Goal: Task Accomplishment & Management: Use online tool/utility

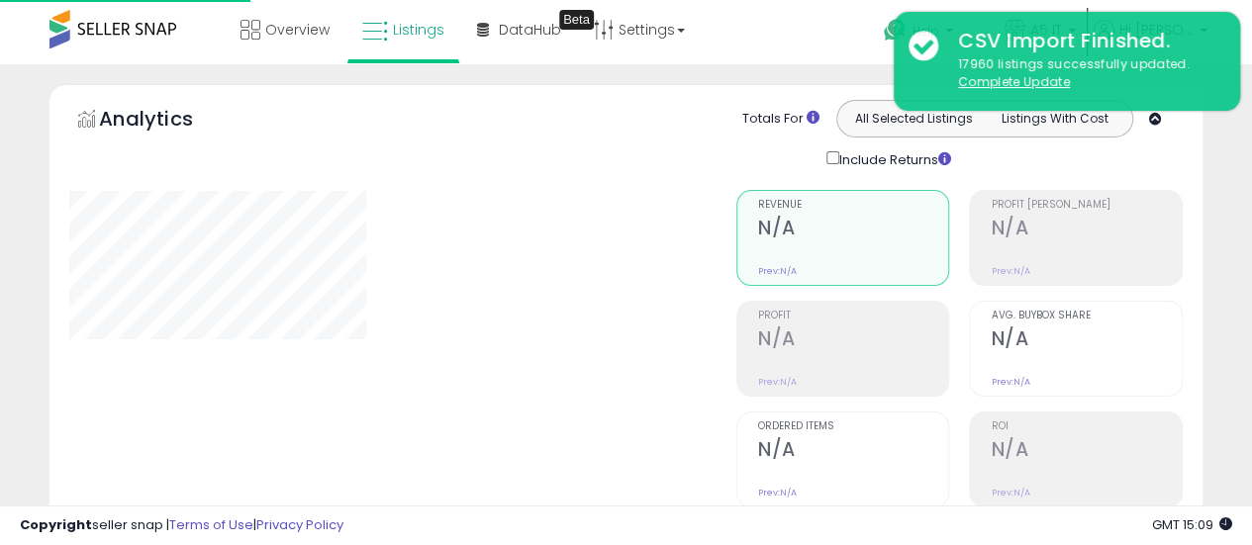
type input "*******"
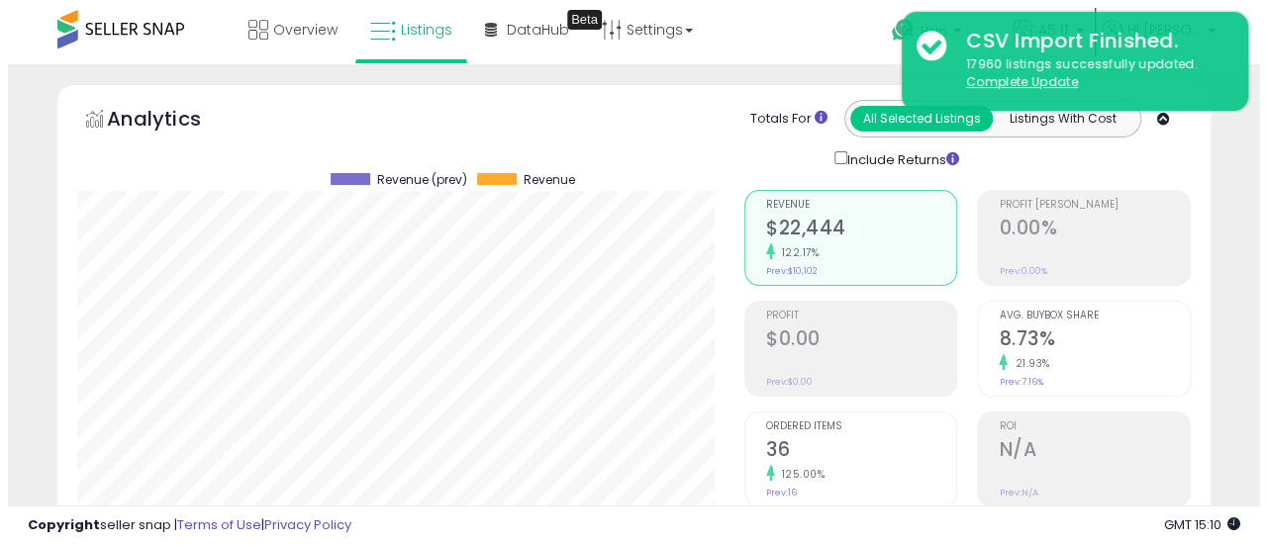
scroll to position [297, 0]
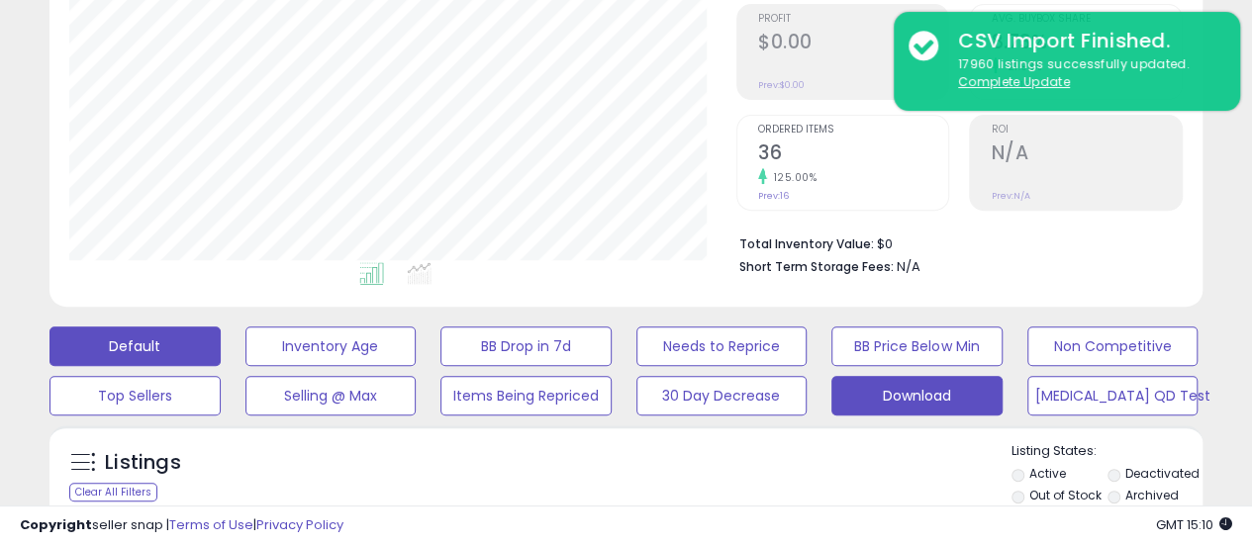
click at [901, 379] on button "Download" at bounding box center [916, 396] width 171 height 40
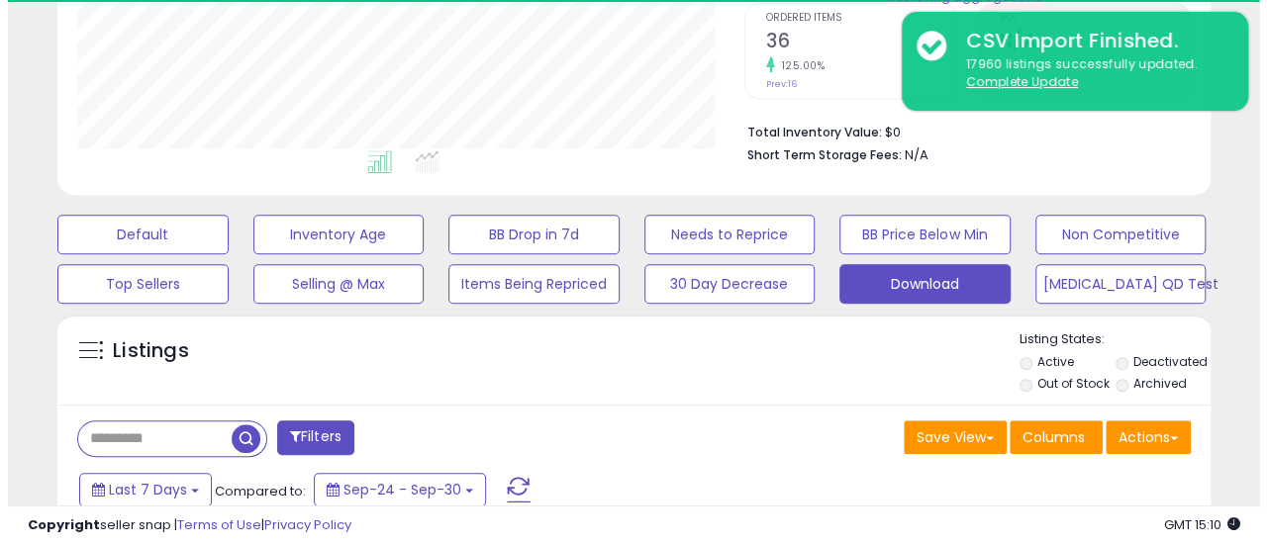
scroll to position [693, 0]
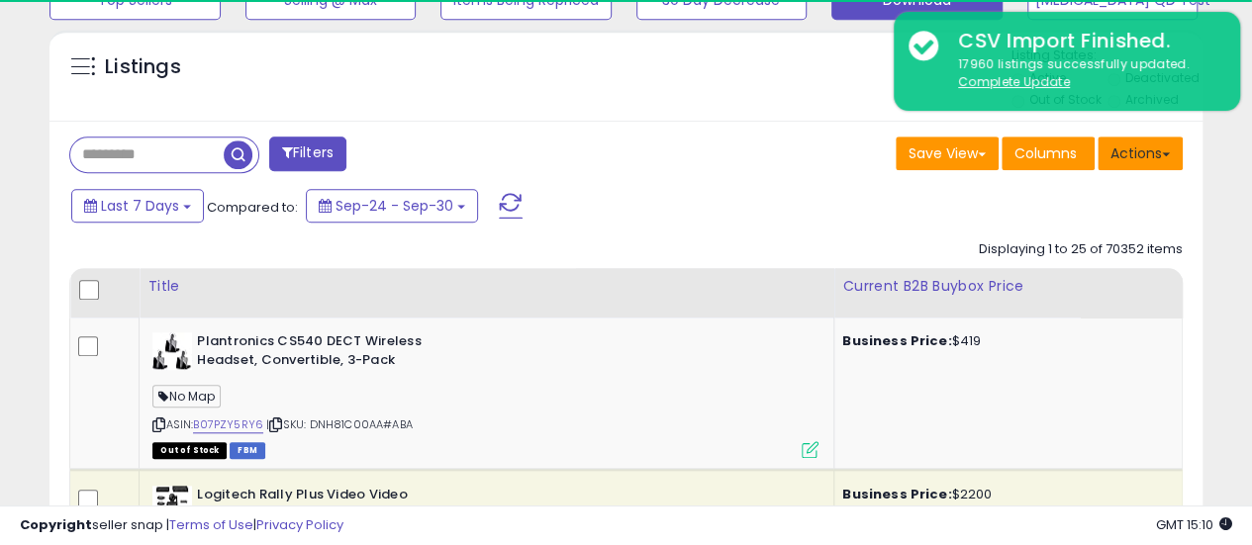
click at [1151, 157] on button "Actions" at bounding box center [1140, 154] width 85 height 34
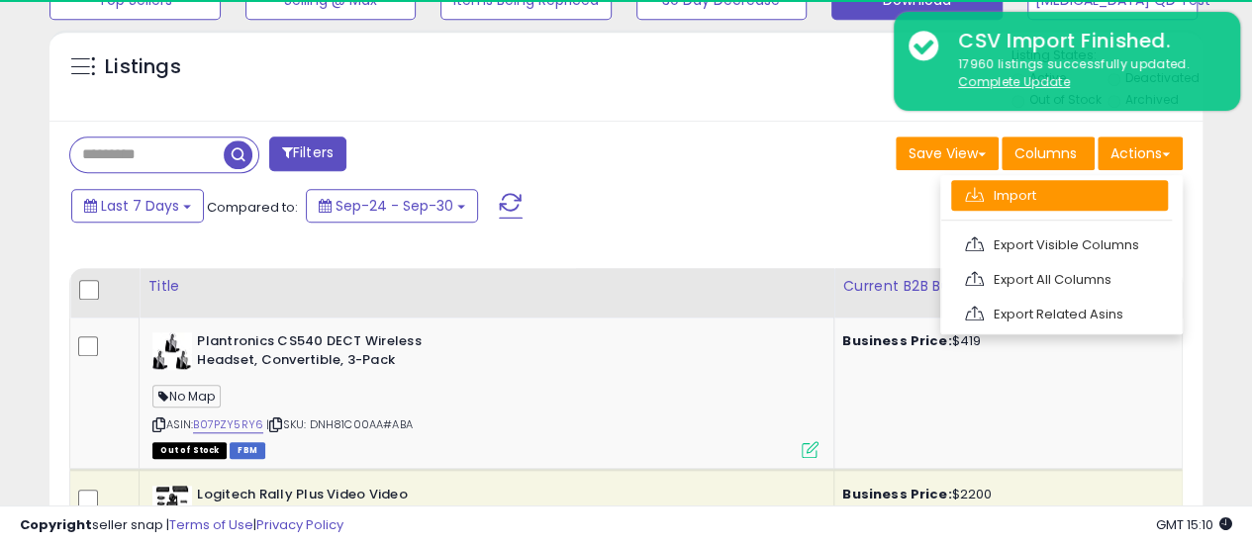
click at [1112, 198] on link "Import" at bounding box center [1059, 195] width 217 height 31
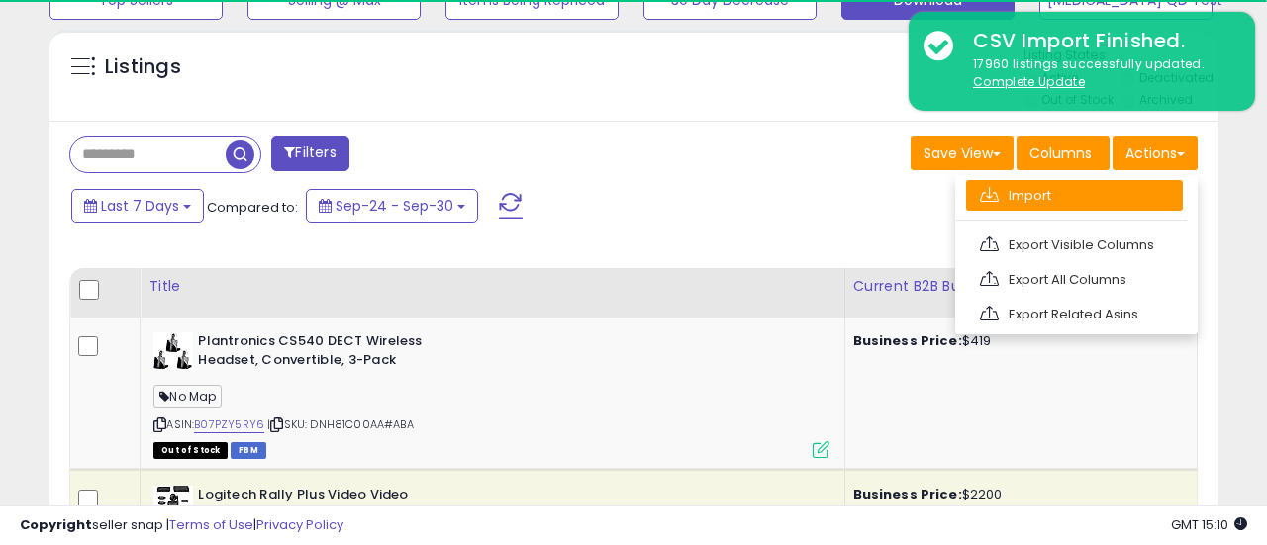
scroll to position [406, 675]
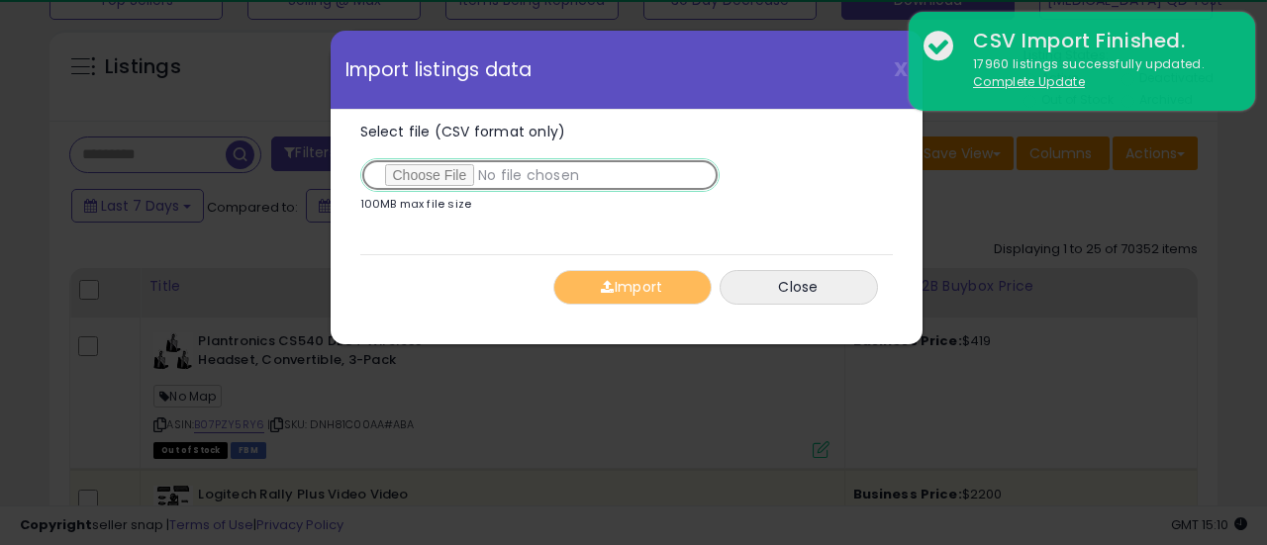
click at [420, 184] on input "Select file (CSV format only)" at bounding box center [539, 175] width 359 height 34
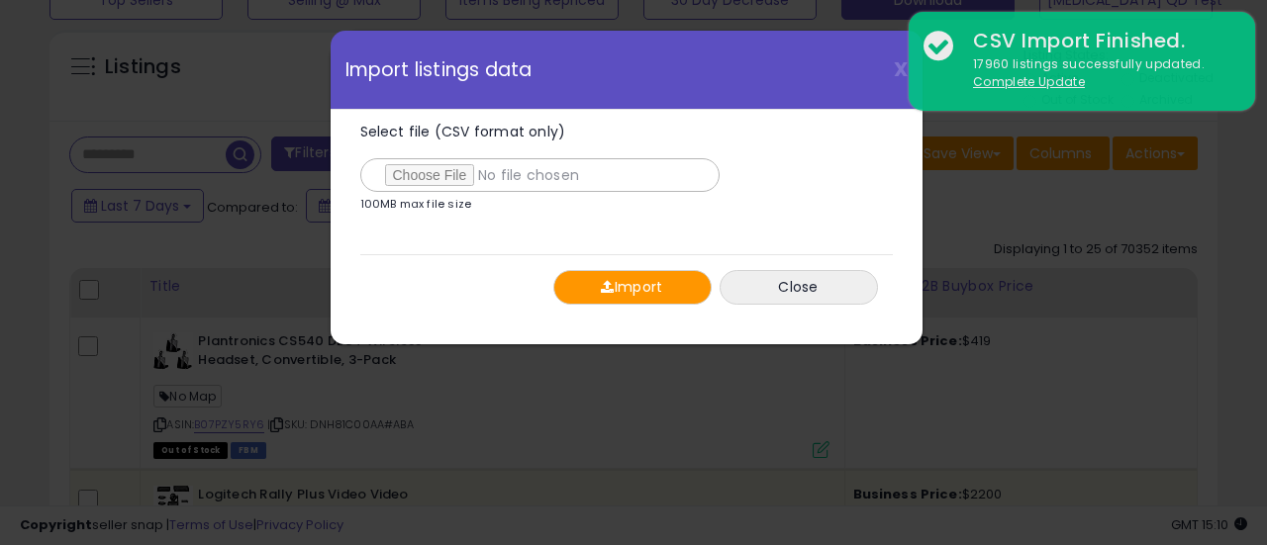
click at [637, 264] on div "Import Close" at bounding box center [626, 286] width 532 height 65
click at [637, 282] on button "Import" at bounding box center [632, 287] width 158 height 35
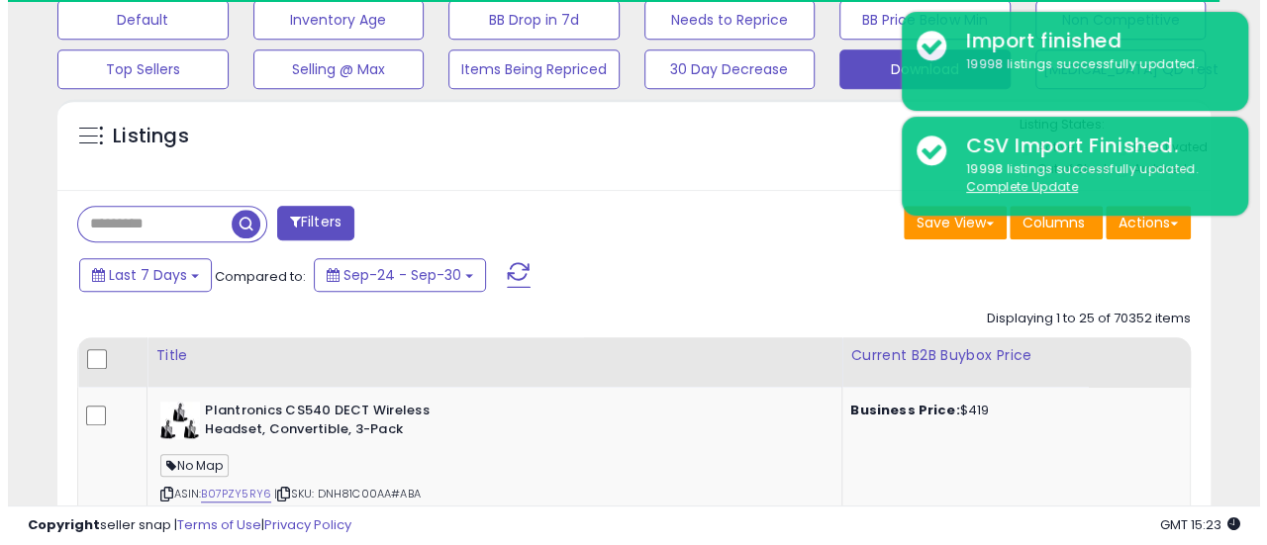
scroll to position [594, 0]
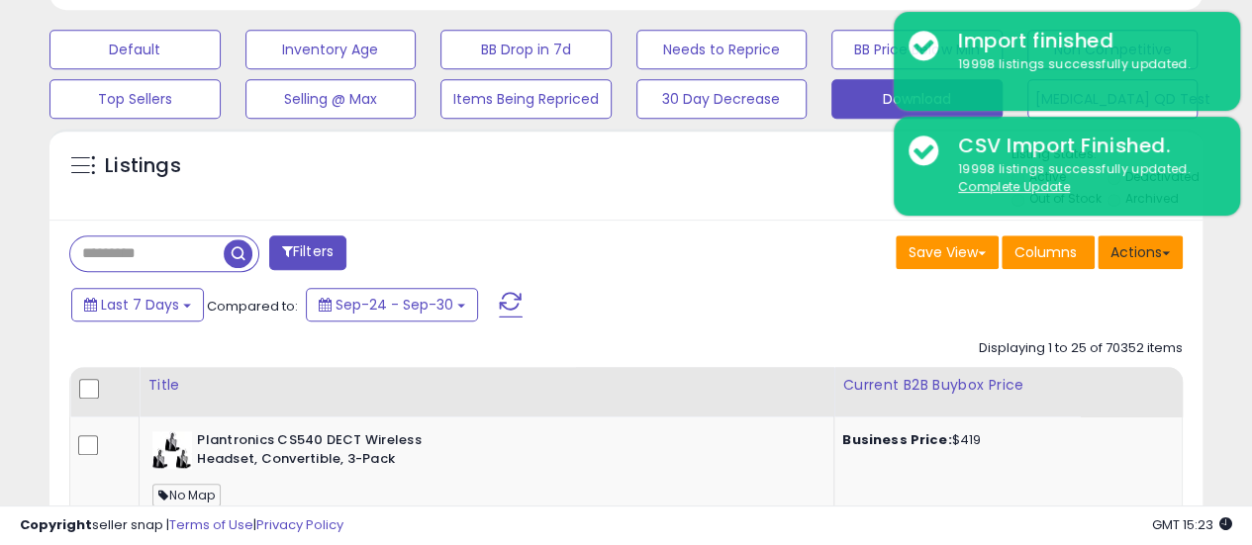
click at [1139, 254] on button "Actions" at bounding box center [1140, 253] width 85 height 34
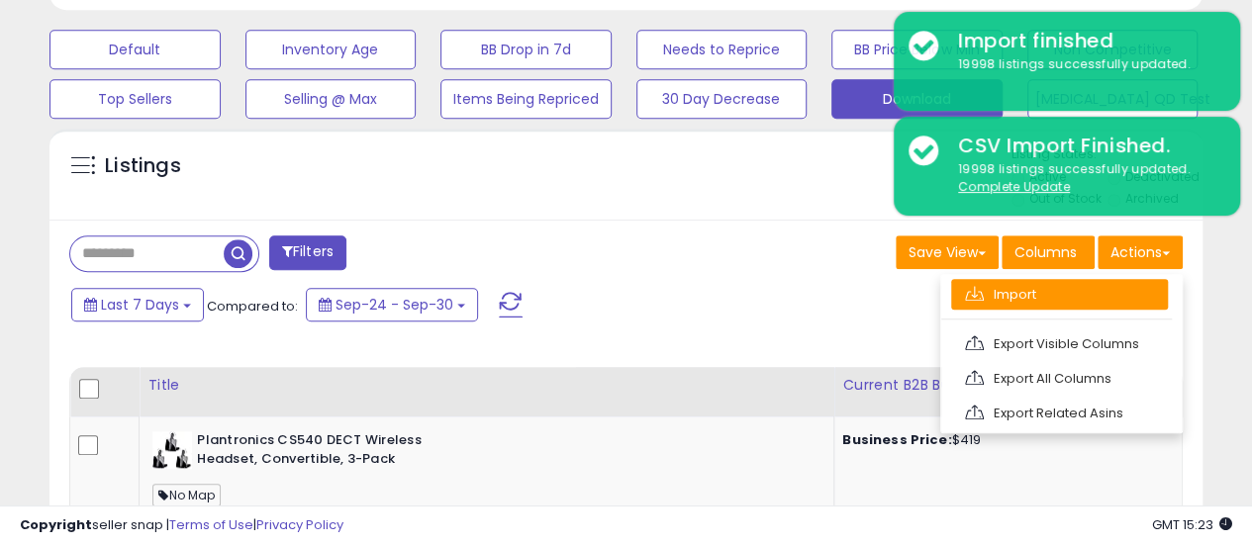
click at [1058, 296] on link "Import" at bounding box center [1059, 294] width 217 height 31
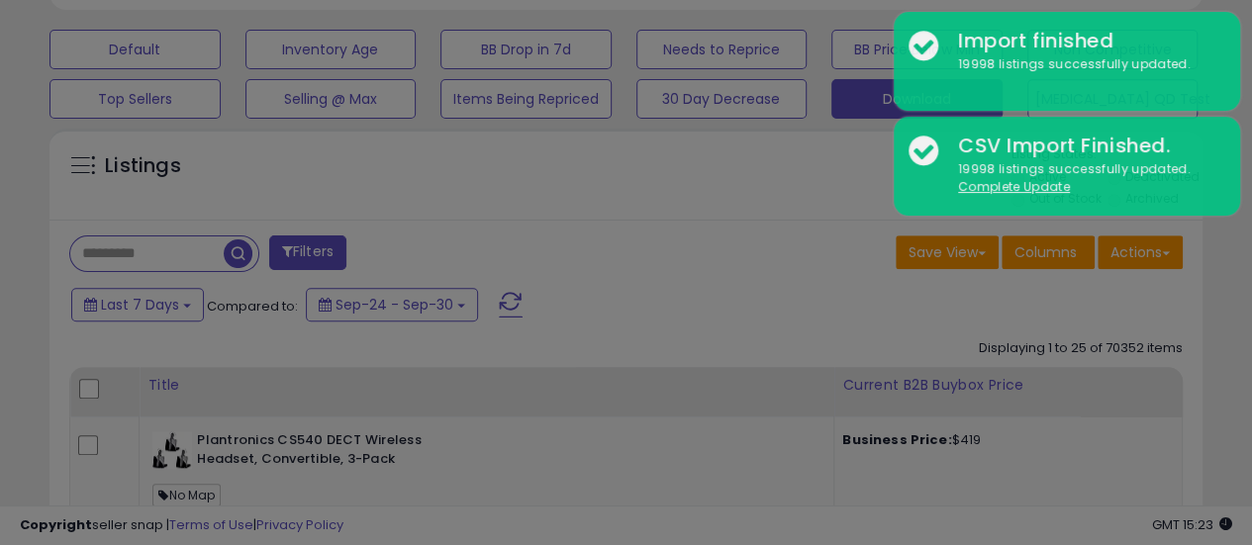
scroll to position [406, 675]
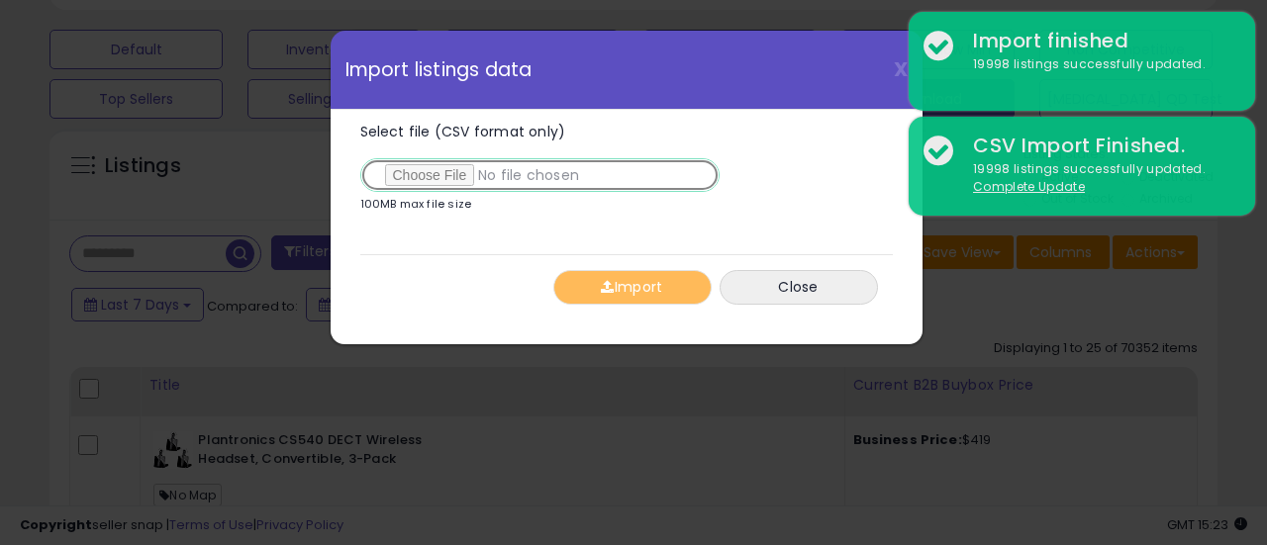
click at [424, 187] on input "Select file (CSV format only)" at bounding box center [539, 175] width 359 height 34
type input "**********"
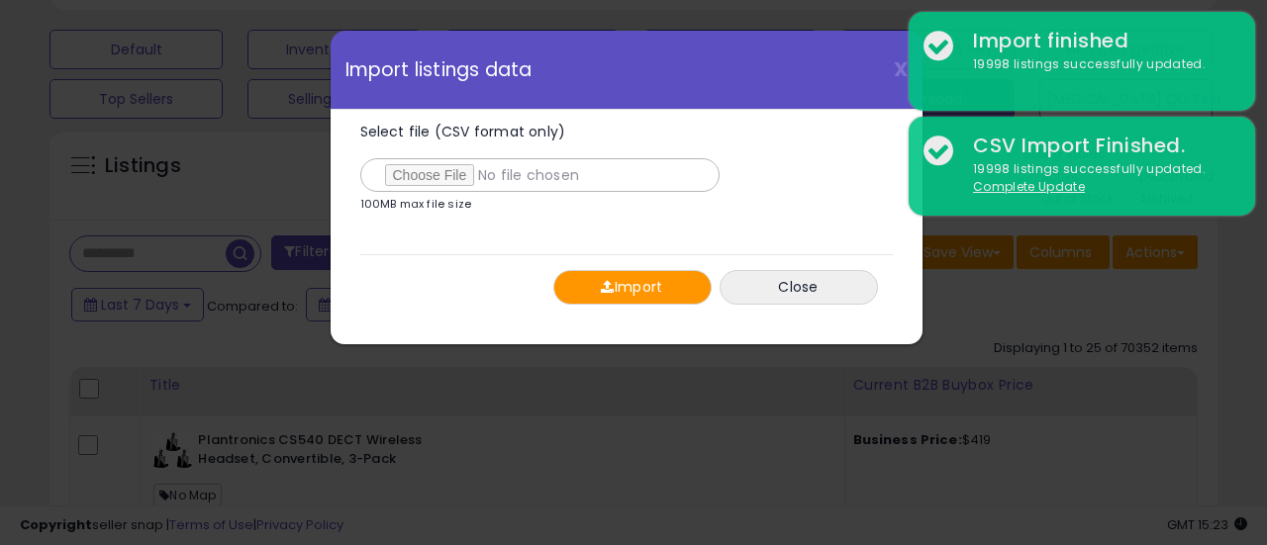
click at [621, 288] on button "Import" at bounding box center [632, 287] width 158 height 35
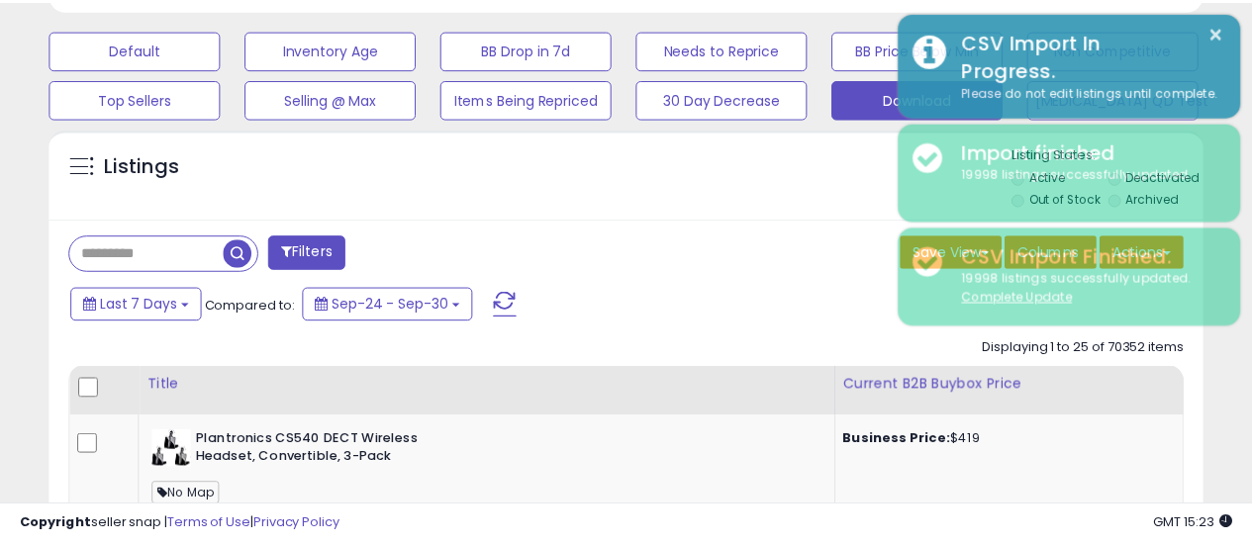
scroll to position [989263, 989002]
